Goal: Information Seeking & Learning: Learn about a topic

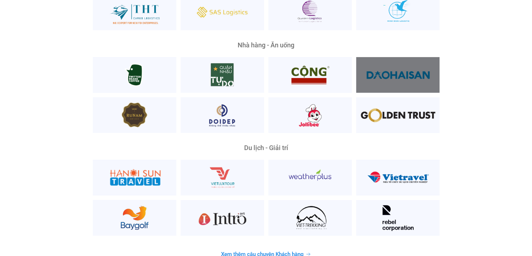
scroll to position [1801, 0]
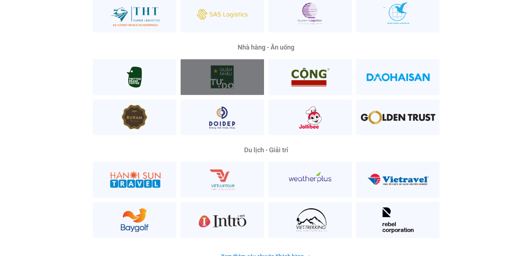
click at [206, 61] on div at bounding box center [222, 77] width 83 height 36
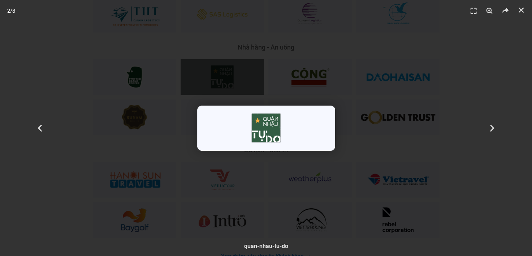
click at [275, 137] on img "2 / 8" at bounding box center [266, 128] width 138 height 45
click at [387, 107] on div "2 / 8" at bounding box center [266, 127] width 482 height 205
click at [421, 72] on div "1 / 8" at bounding box center [266, 127] width 482 height 205
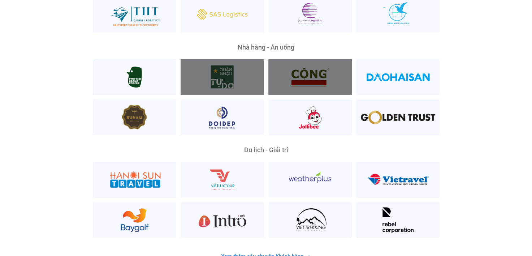
scroll to position [1885, 0]
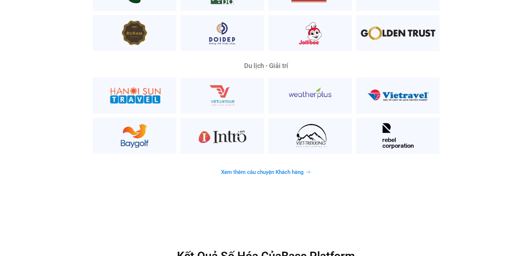
click at [269, 169] on span "Xem thêm câu chuyện Khách hàng" at bounding box center [262, 171] width 83 height 5
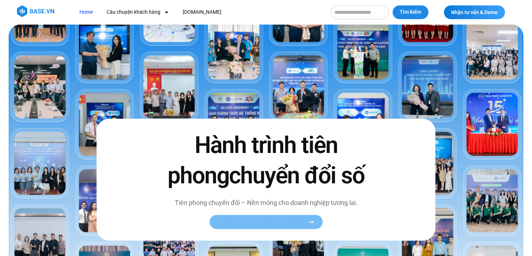
click at [268, 219] on span "Xem toàn bộ câu chuyện khách hàng" at bounding box center [262, 221] width 89 height 5
click at [280, 217] on link "Xem toàn bộ câu chuyện khách hàng" at bounding box center [266, 222] width 113 height 14
click at [276, 225] on link "Xem toàn bộ câu chuyện khách hàng" at bounding box center [266, 222] width 113 height 14
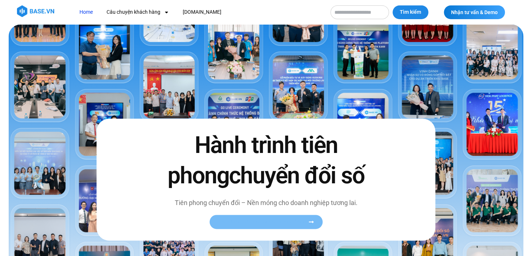
click at [305, 219] on span "Xem toàn bộ câu chuyện khách hàng" at bounding box center [262, 221] width 89 height 5
click at [313, 219] on icon at bounding box center [311, 221] width 5 height 5
click at [314, 219] on icon at bounding box center [311, 221] width 5 height 5
click at [315, 220] on link "Xem toàn bộ câu chuyện khách hàng" at bounding box center [266, 222] width 113 height 14
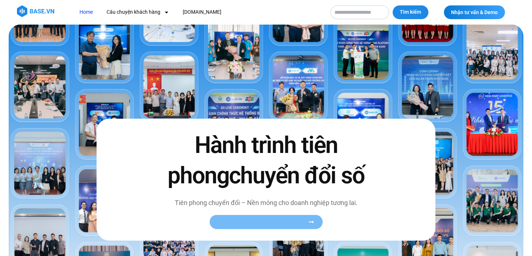
click at [315, 220] on link "Xem toàn bộ câu chuyện khách hàng" at bounding box center [266, 222] width 113 height 14
click at [20, 9] on img at bounding box center [35, 11] width 37 height 12
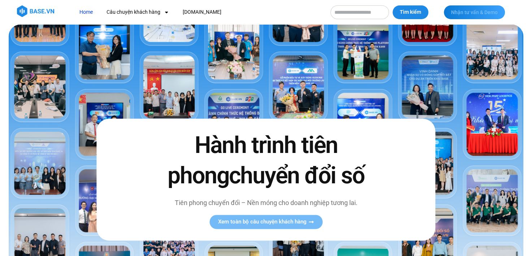
click at [477, 18] on link "Nhận tư vấn & Demo" at bounding box center [474, 12] width 61 height 14
